Goal: Task Accomplishment & Management: Use online tool/utility

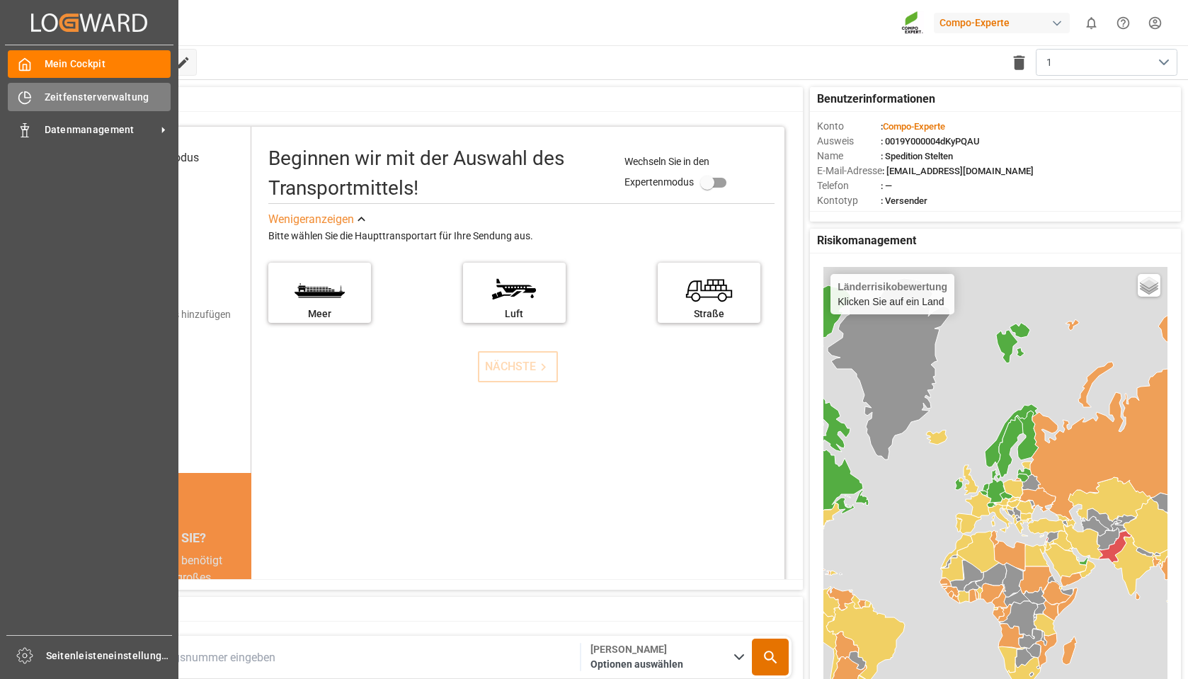
click at [62, 101] on font "Zeitfensterverwaltung" at bounding box center [97, 96] width 105 height 11
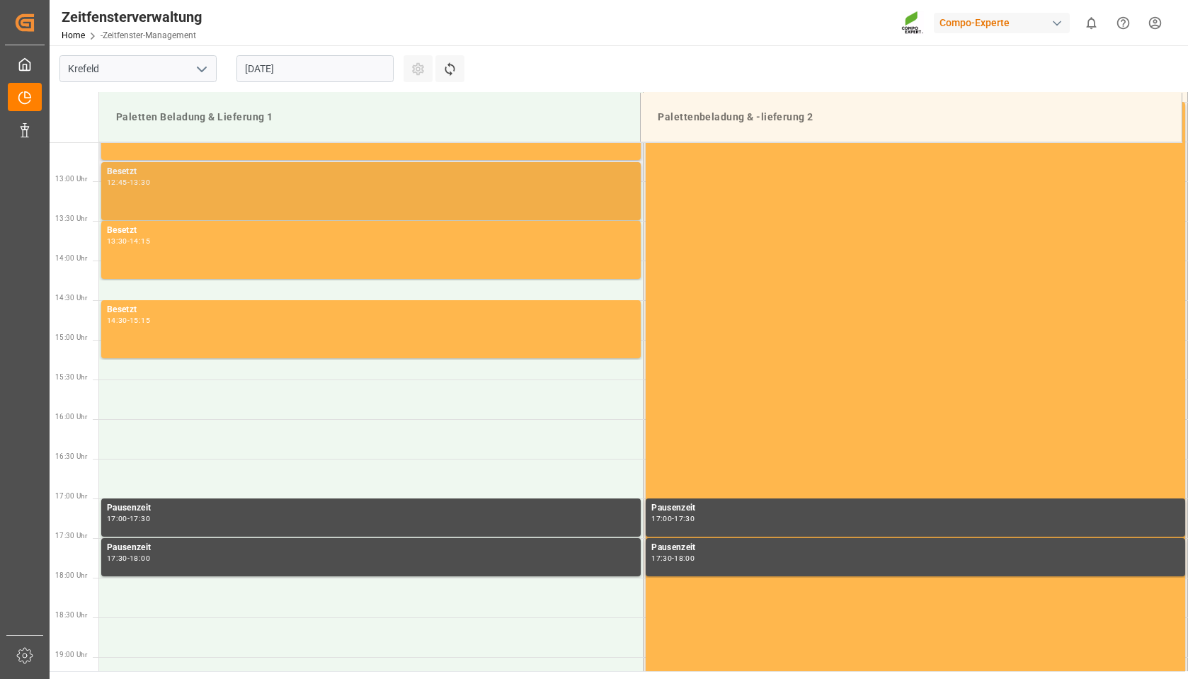
scroll to position [817, 0]
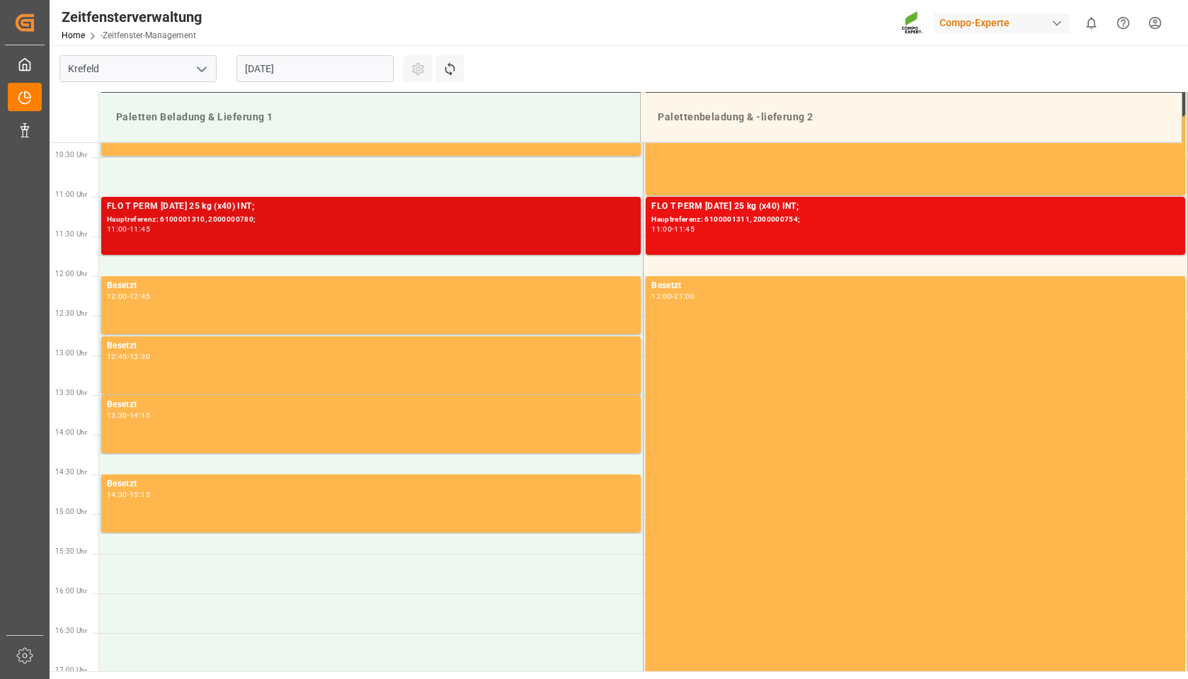
click at [457, 239] on div "FLO T PERM [DATE] 25 kg (x40) INT; Hauptreferenz: 6100001310, 2000000780; 11:00…" at bounding box center [371, 226] width 528 height 52
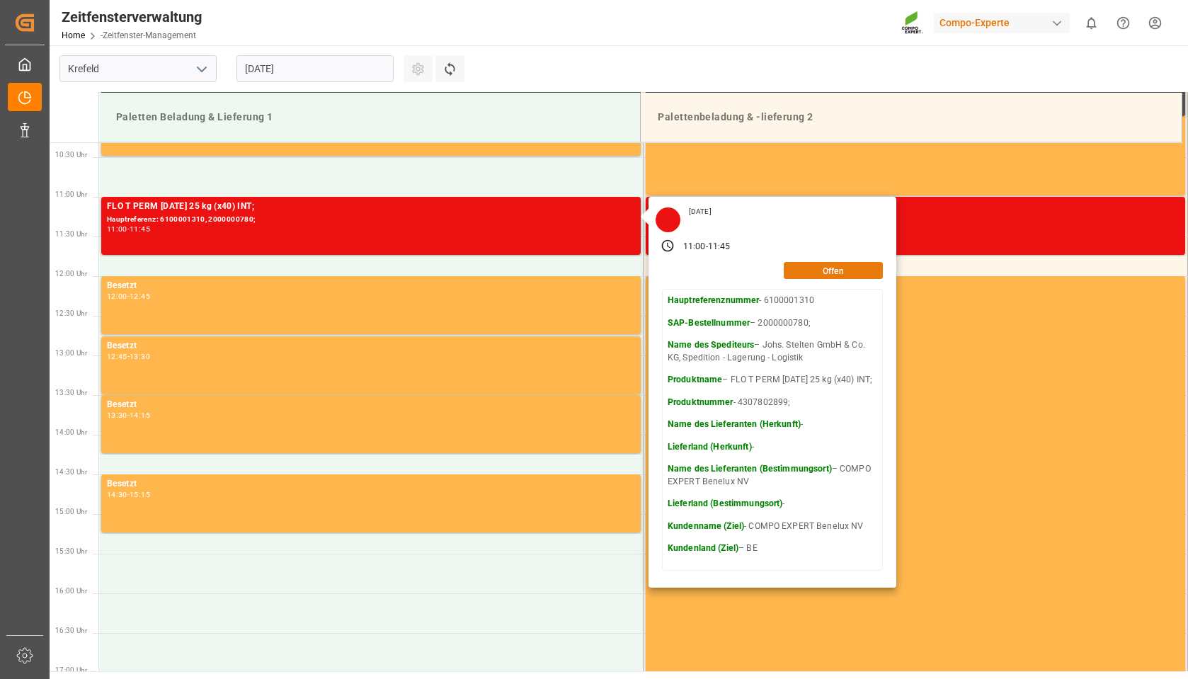
click at [842, 270] on button "Offen" at bounding box center [832, 270] width 99 height 17
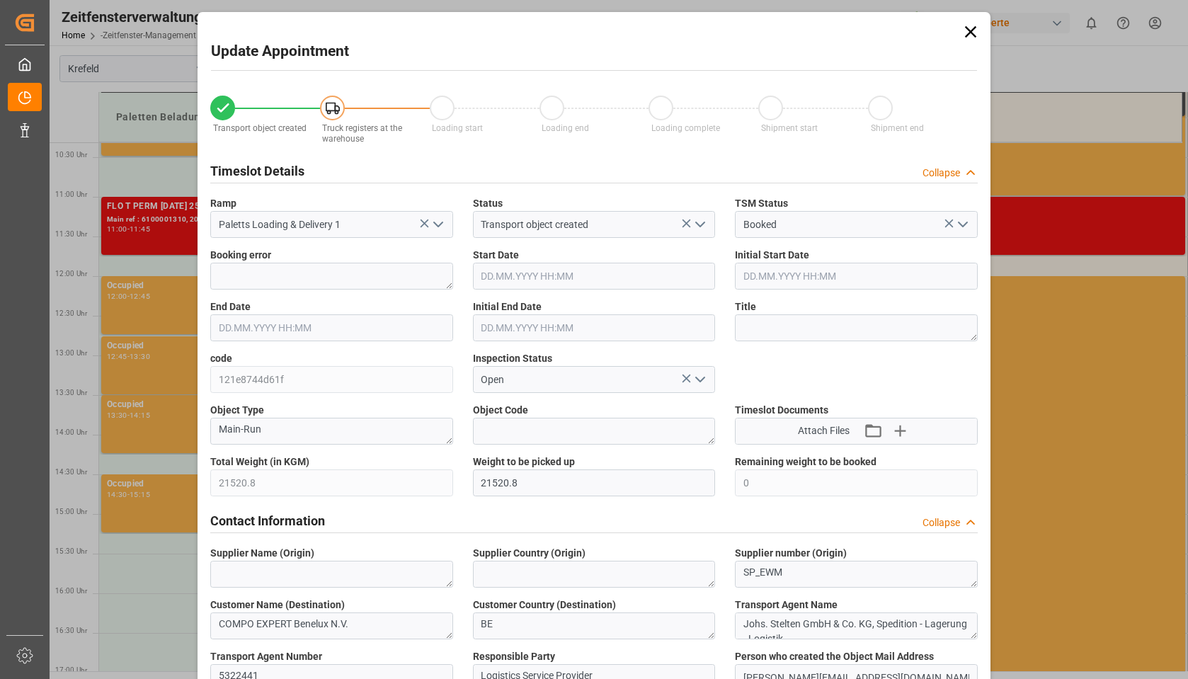
type input "21520.8"
type input "0"
type input "[DATE] 11:00"
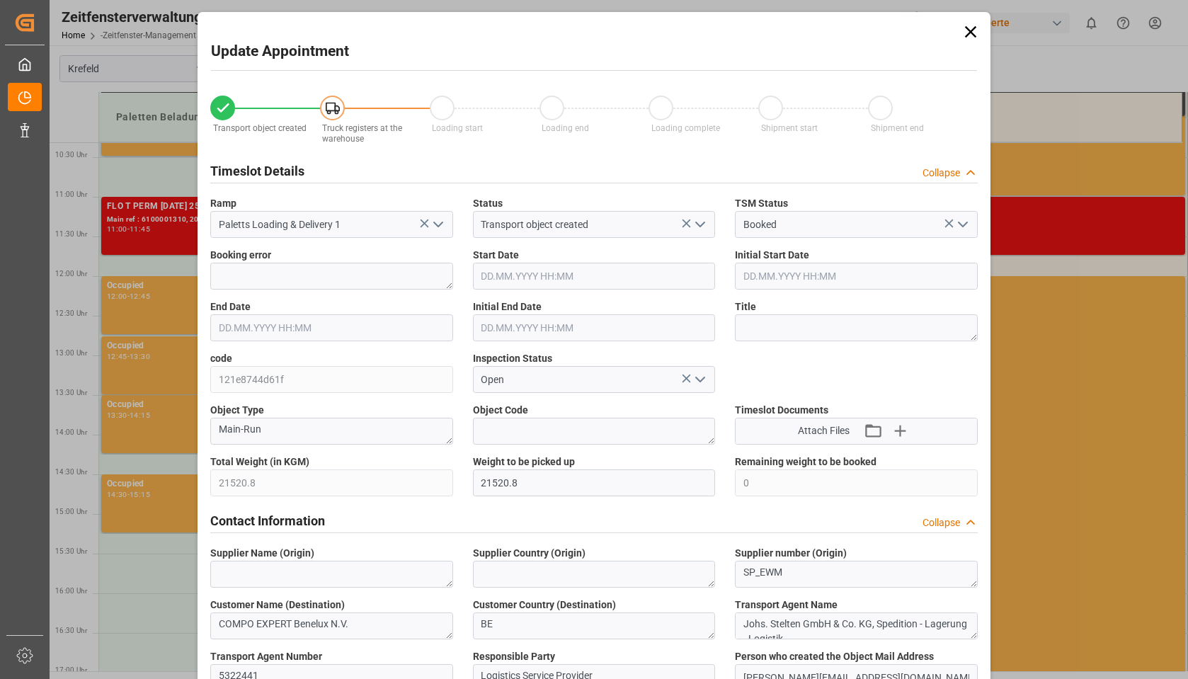
type input "[DATE] 11:00"
type input "[DATE] 11:45"
type input "[DATE] 11:30"
type input "[DATE] 05:55"
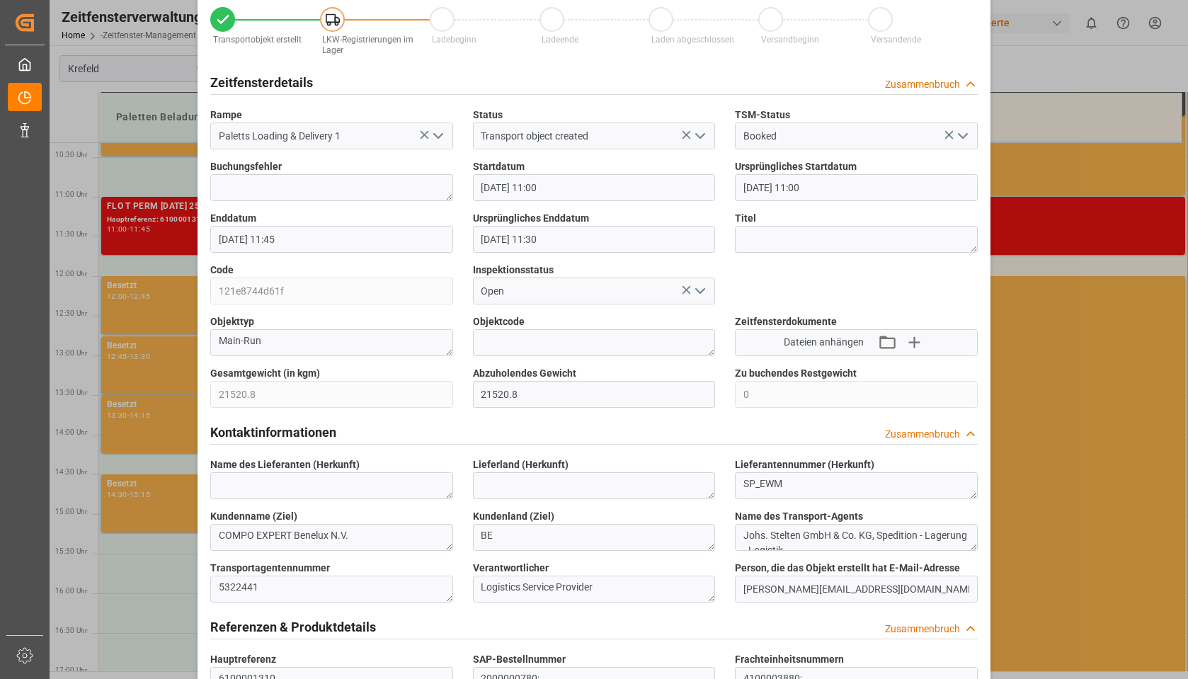
scroll to position [0, 0]
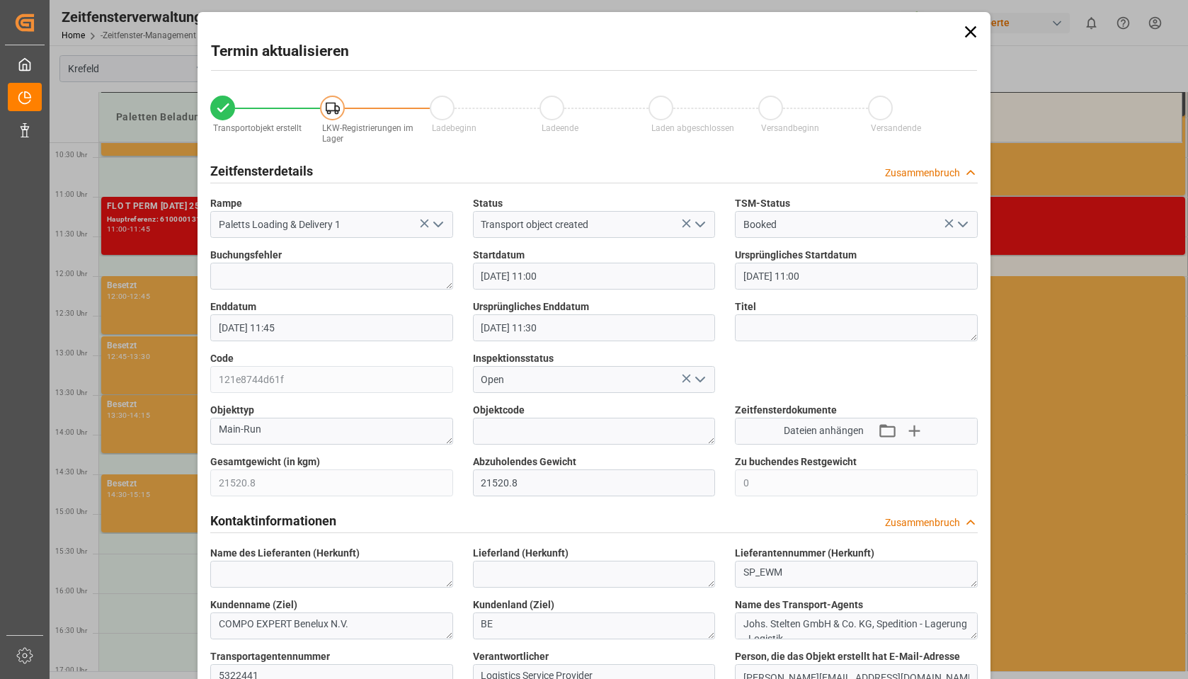
click at [970, 35] on icon at bounding box center [970, 32] width 20 height 20
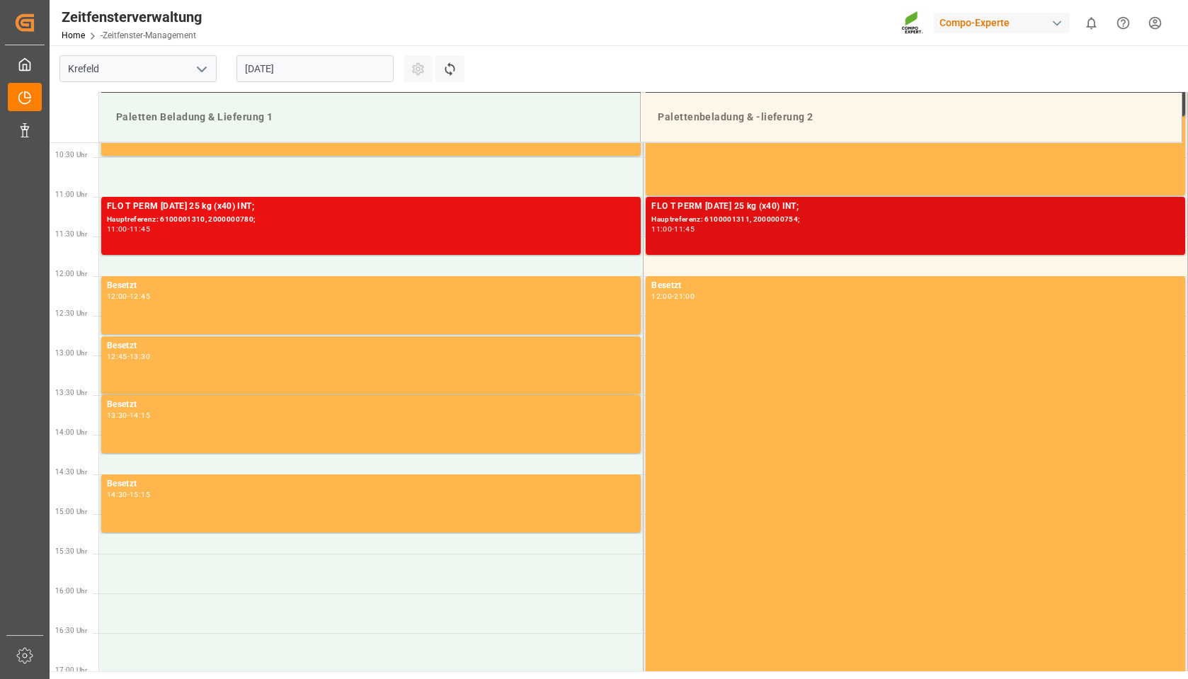
click at [809, 234] on div "FLO T PERM [DATE] 25 kg (x40) INT; Hauptreferenz: 6100001311, 2000000754; 11:00…" at bounding box center [915, 226] width 528 height 52
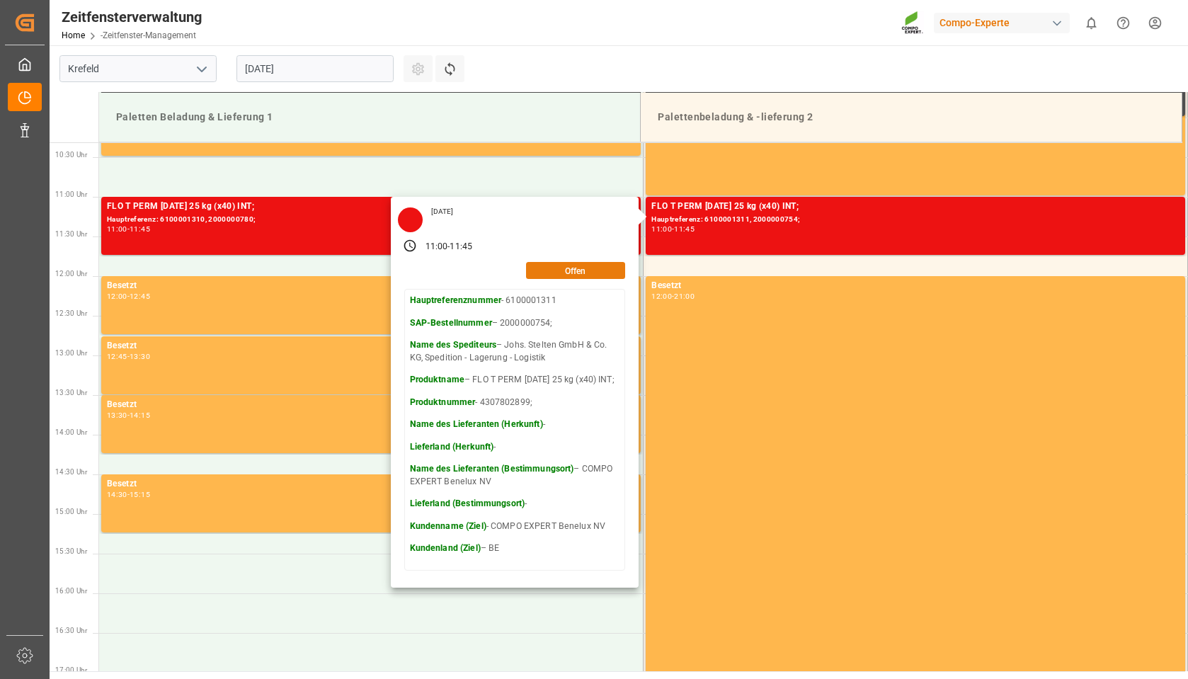
click at [573, 269] on font "Offen" at bounding box center [575, 270] width 21 height 10
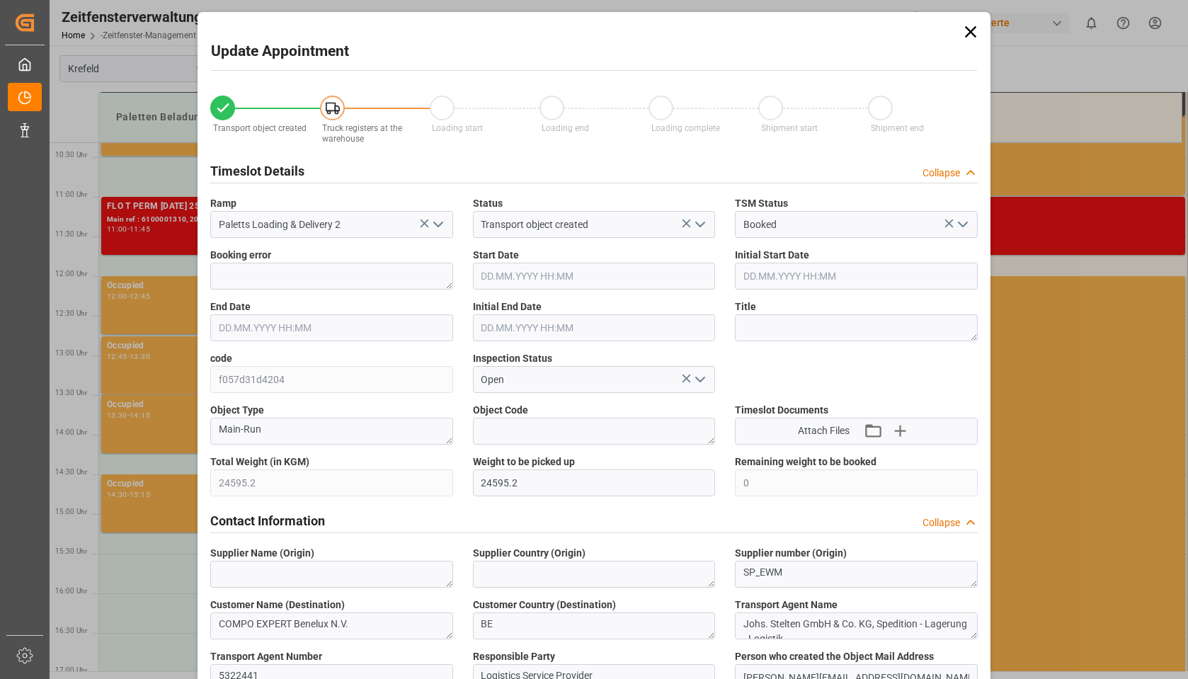
type input "24595.2"
type input "0"
type input "[DATE] 11:00"
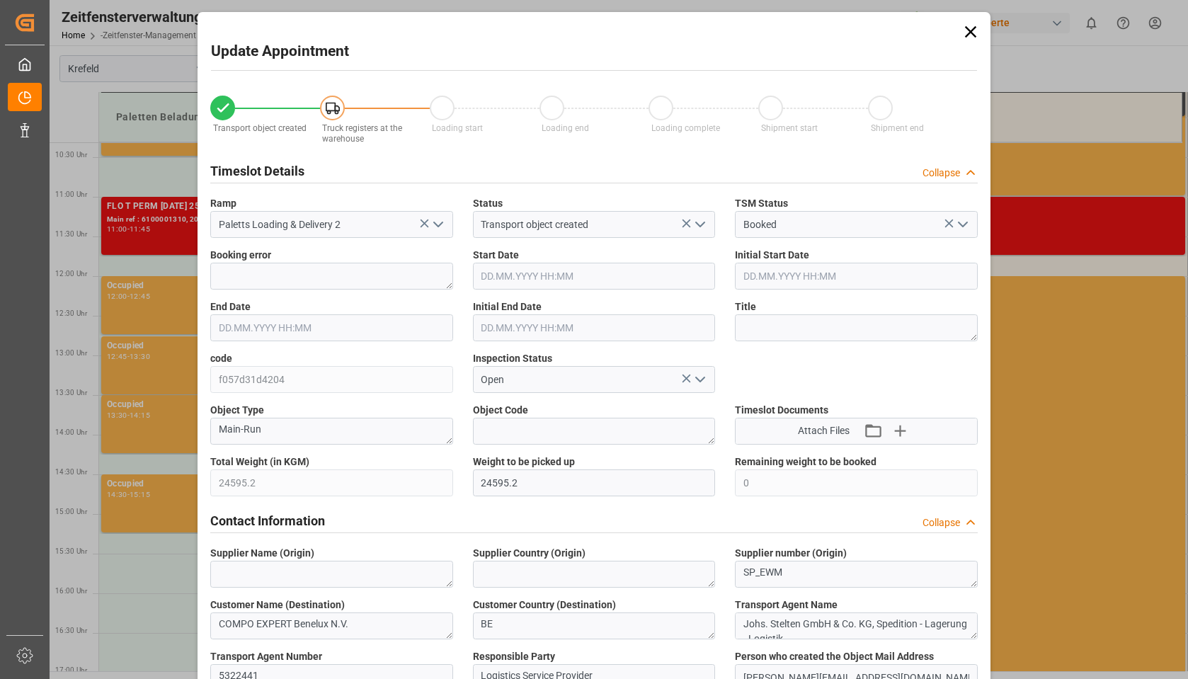
type input "[DATE] 11:00"
type input "[DATE] 11:45"
type input "[DATE] 11:30"
type input "[DATE] 05:56"
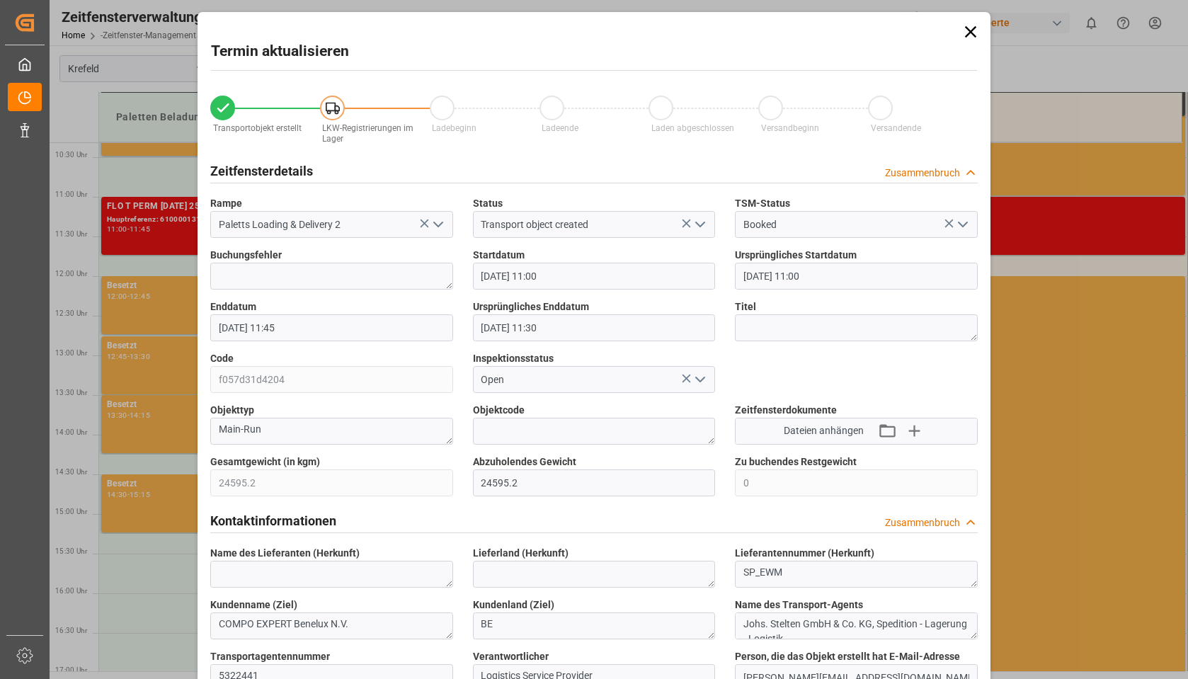
click at [966, 26] on icon at bounding box center [970, 32] width 20 height 20
